Goal: Ask a question

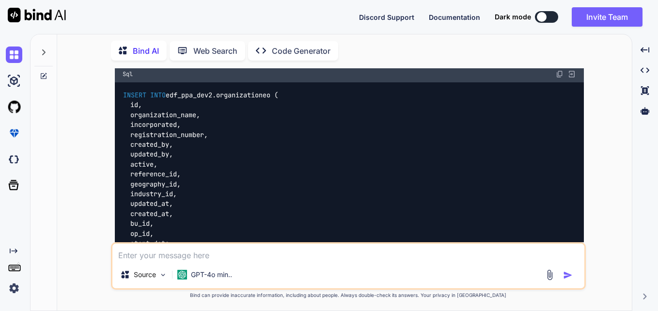
scroll to position [996, 0]
click at [44, 46] on div at bounding box center [43, 49] width 18 height 33
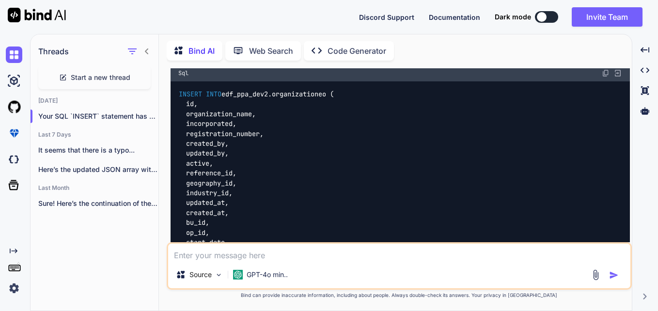
click at [97, 79] on span "Start a new thread" at bounding box center [101, 78] width 60 height 10
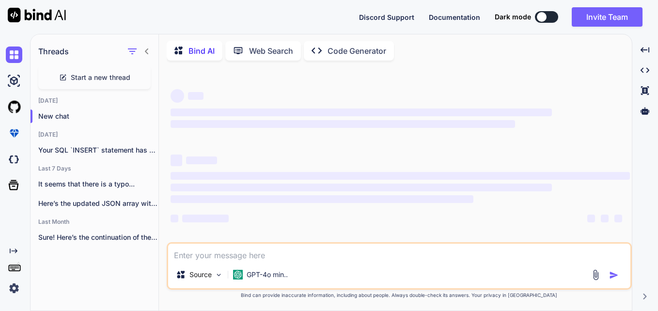
scroll to position [0, 0]
type textarea "x"
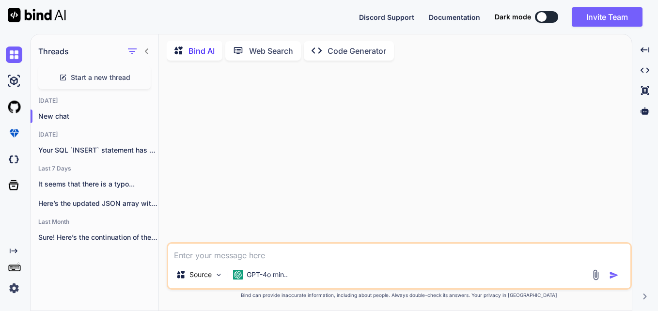
click at [260, 255] on textarea at bounding box center [399, 252] width 462 height 17
paste textarea "SELECT organization_id,MAX(CASE WHEN attribute_name = 'account_category' THEN a…"
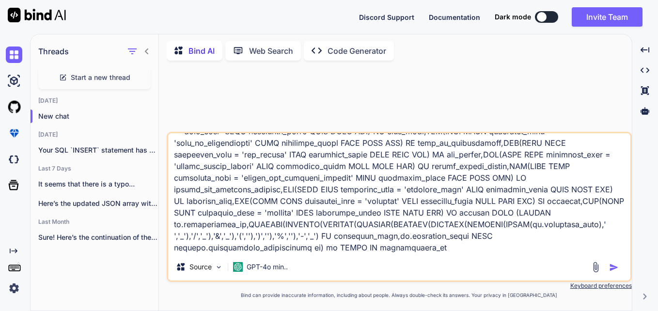
scroll to position [1979, 0]
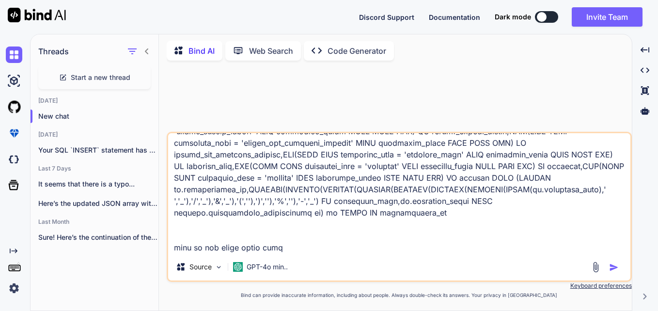
type textarea "SELECT organization_id,MAX(CASE WHEN attribute_name = 'account_category' THEN a…"
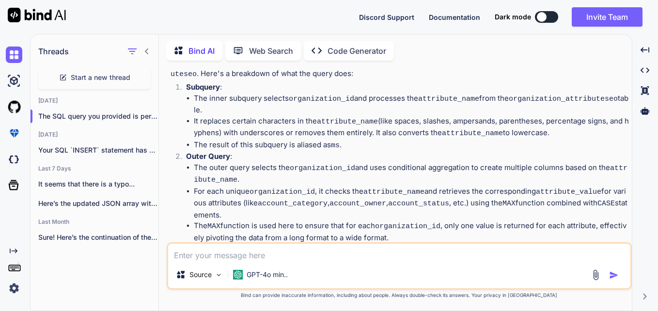
scroll to position [1717, 0]
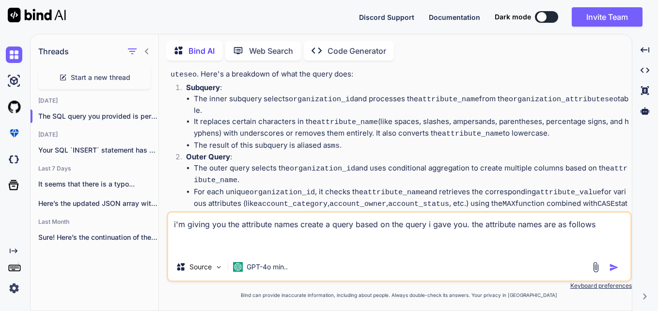
paste textarea "Account Category Activity Indicator Attribute_name Blocked By Blocking Date Bra…"
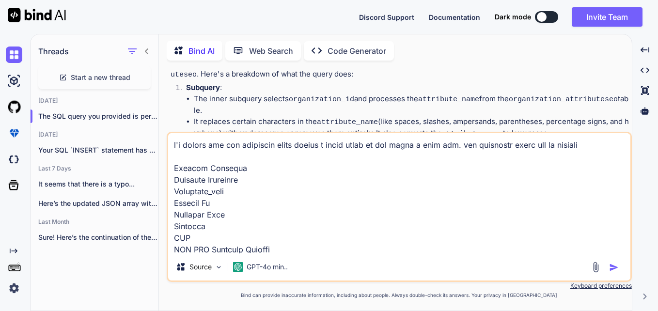
scroll to position [1257, 0]
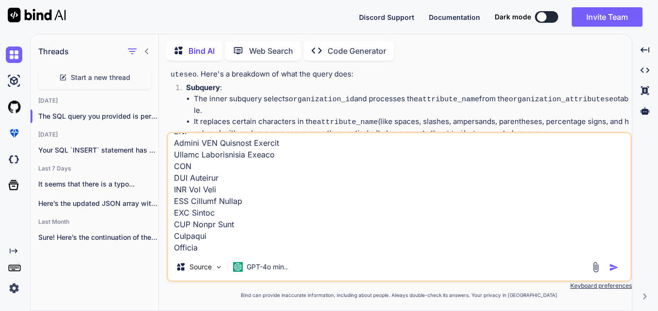
type textarea "i'm giving you the attribute names create a query based on the query i gave you…"
click at [614, 267] on img "button" at bounding box center [614, 268] width 10 height 10
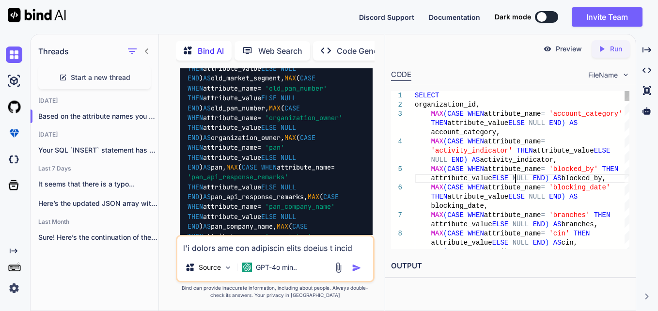
scroll to position [0, 0]
type textarea "SELECT organization_id, MAX(CASE WHEN attribute_name = 'account_category' THEN …"
